Goal: Find specific page/section: Find specific page/section

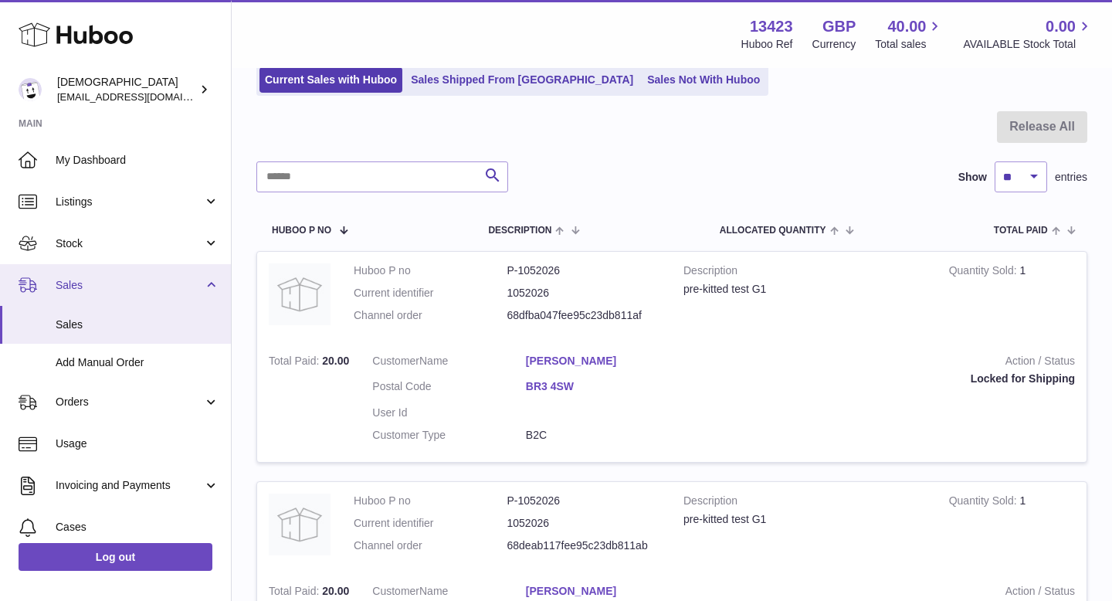
click at [145, 288] on span "Sales" at bounding box center [129, 285] width 147 height 15
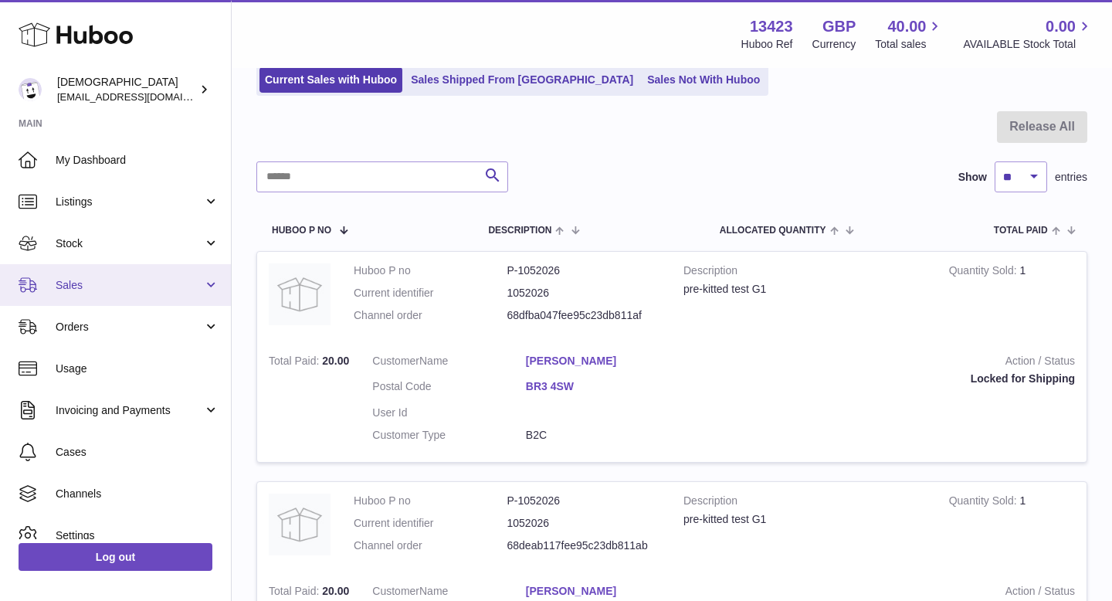
click at [145, 288] on span "Sales" at bounding box center [129, 285] width 147 height 15
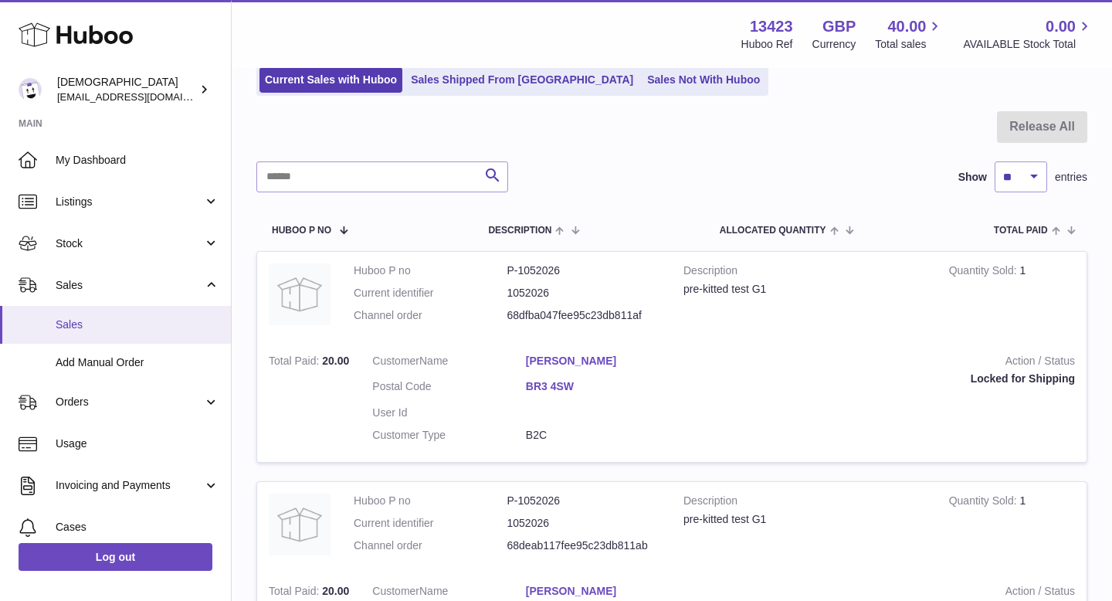
click at [144, 319] on span "Sales" at bounding box center [138, 324] width 164 height 15
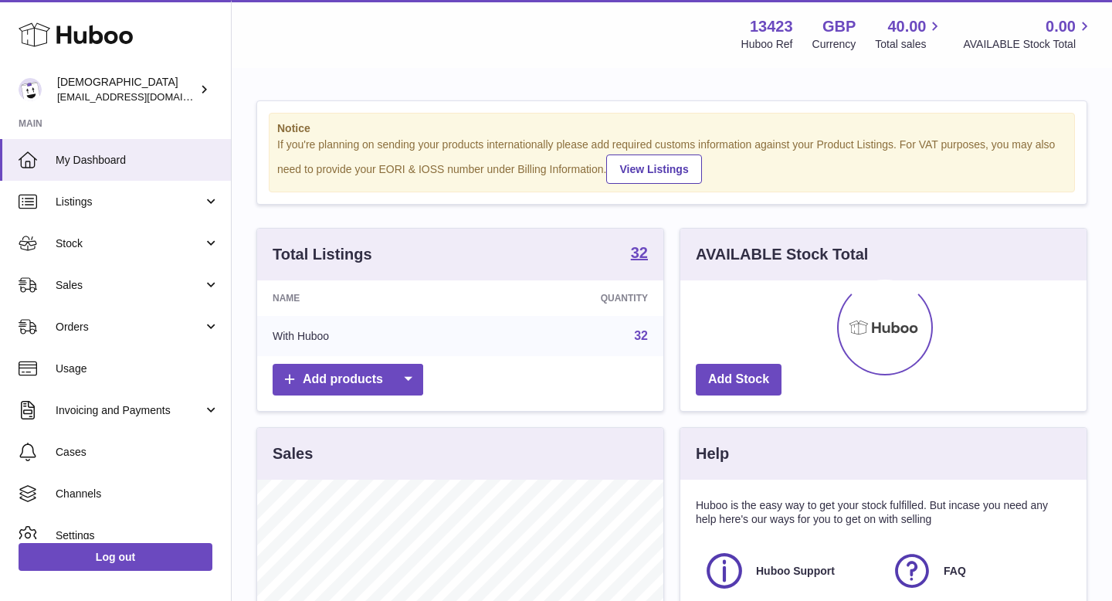
scroll to position [241, 406]
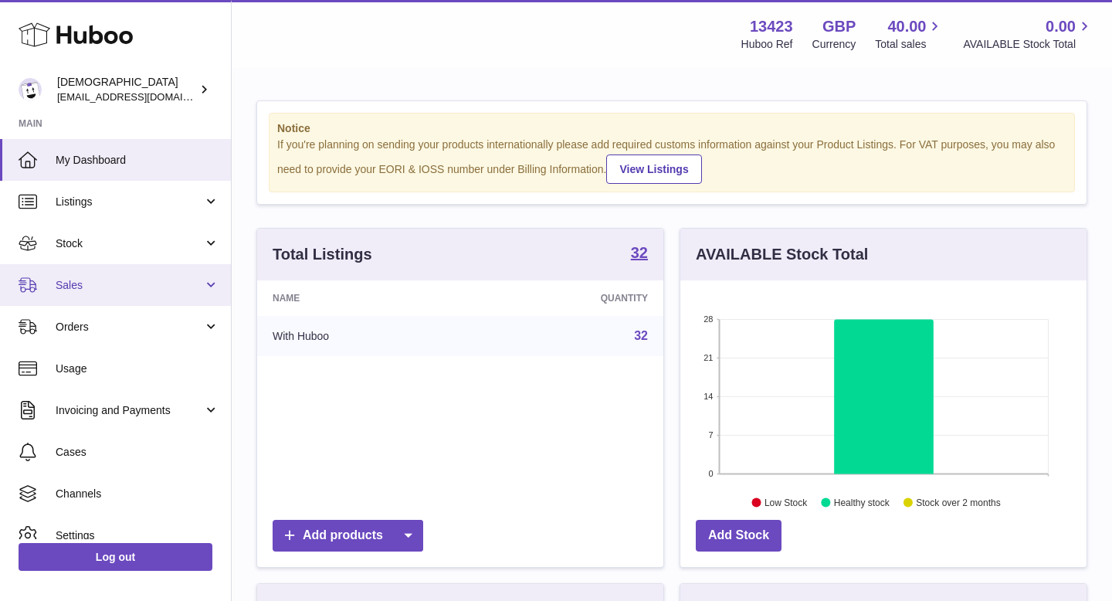
click at [133, 285] on span "Sales" at bounding box center [129, 285] width 147 height 15
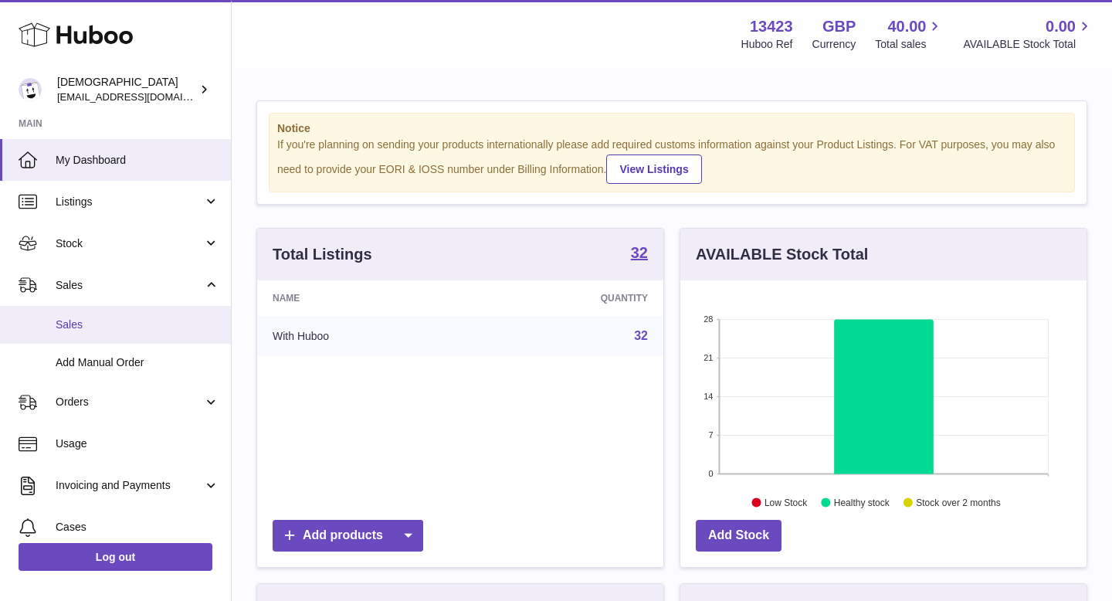
click at [133, 322] on span "Sales" at bounding box center [138, 324] width 164 height 15
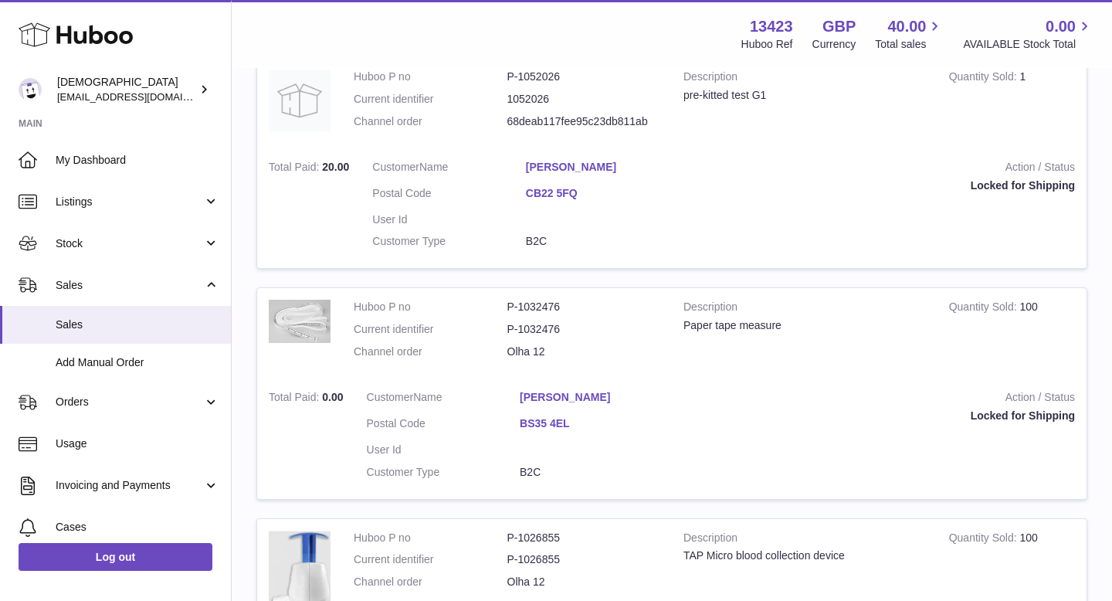
scroll to position [561, 0]
